Goal: Task Accomplishment & Management: Use online tool/utility

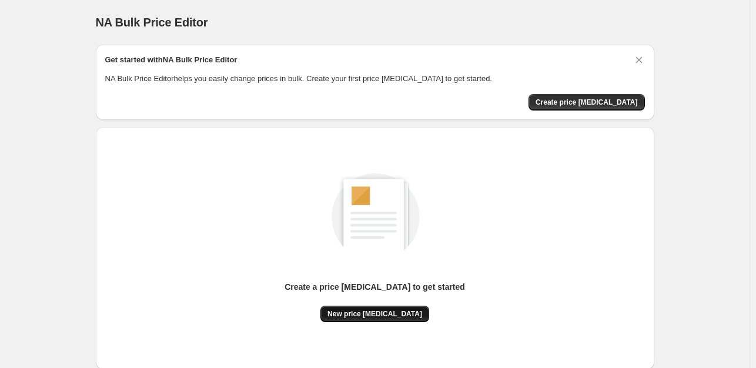
click at [373, 320] on button "New price [MEDICAL_DATA]" at bounding box center [374, 314] width 109 height 16
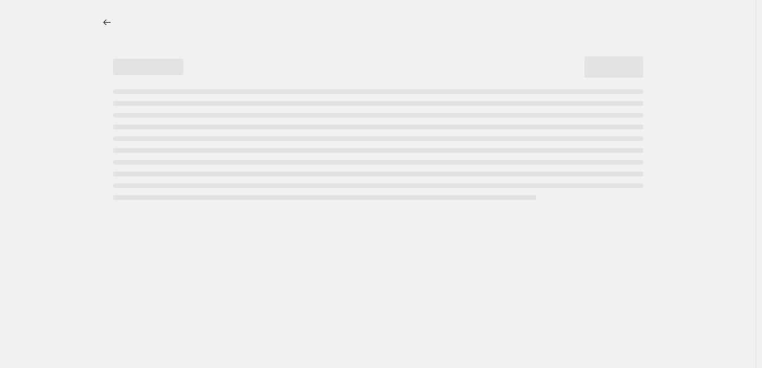
select select "percentage"
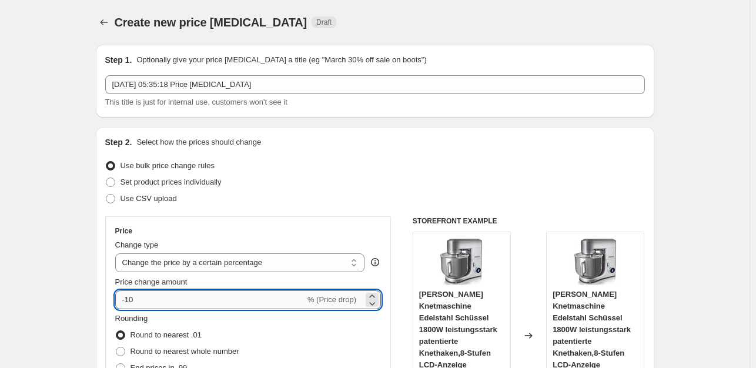
click at [162, 301] on input "-10" at bounding box center [210, 299] width 190 height 19
type input "-1"
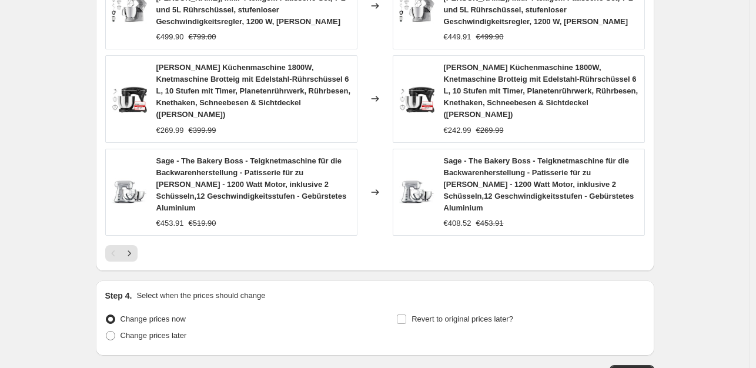
scroll to position [931, 0]
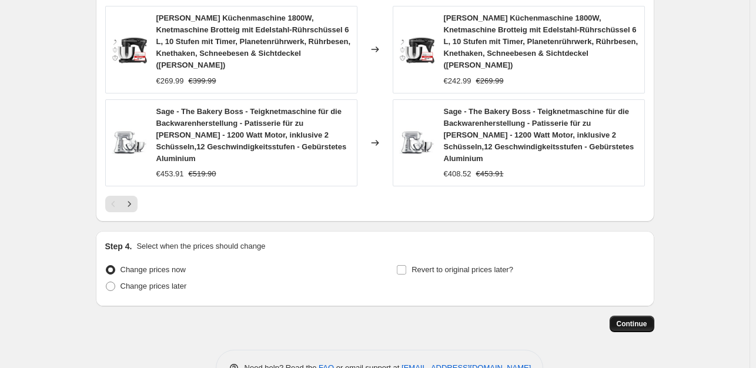
type input "-35"
click at [623, 319] on span "Continue" at bounding box center [631, 323] width 31 height 9
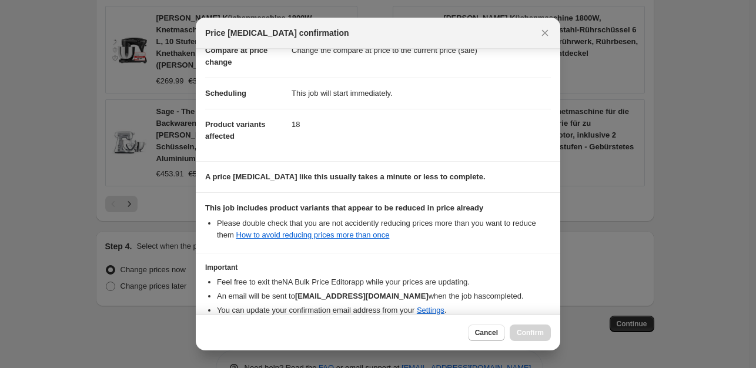
scroll to position [126, 0]
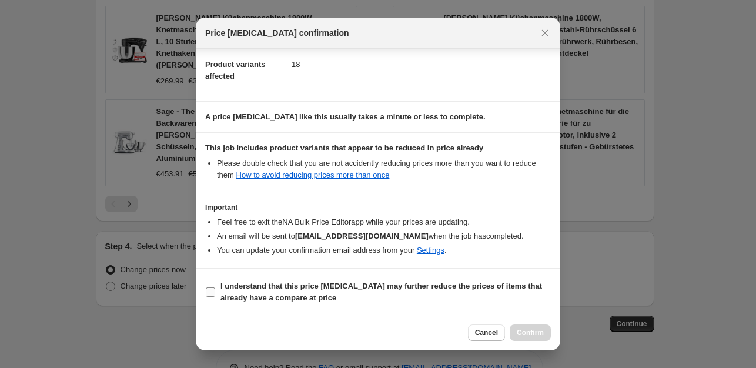
click at [210, 292] on input "I understand that this price change job may further reduce the prices of items …" at bounding box center [210, 291] width 9 height 9
checkbox input "true"
click at [527, 330] on span "Confirm" at bounding box center [530, 332] width 27 height 9
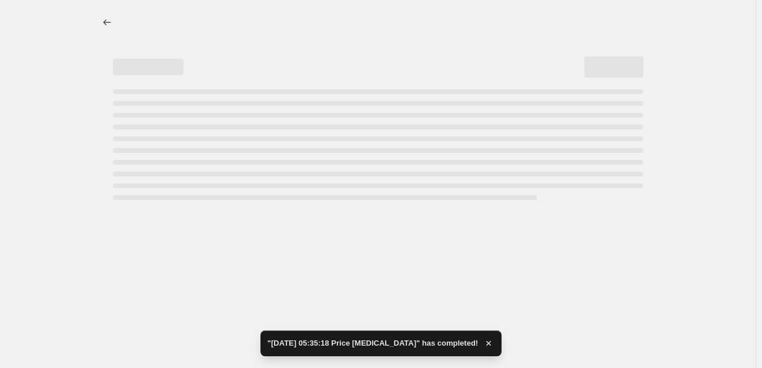
select select "percentage"
